Goal: Task Accomplishment & Management: Manage account settings

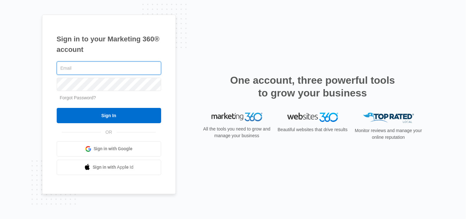
click at [92, 70] on input "text" at bounding box center [109, 67] width 104 height 13
type input "[PERSON_NAME][EMAIL_ADDRESS][DOMAIN_NAME]"
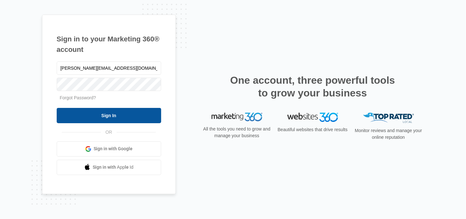
click at [108, 116] on input "Sign In" at bounding box center [109, 115] width 104 height 15
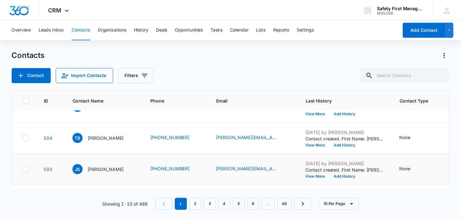
scroll to position [32, 0]
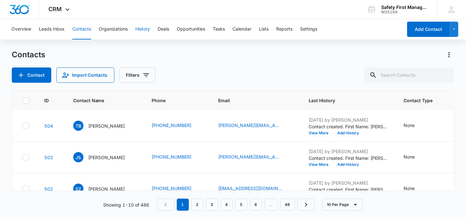
click at [148, 28] on button "History" at bounding box center [142, 29] width 15 height 20
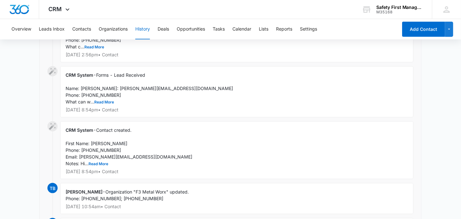
scroll to position [64, 0]
